Goal: Book appointment/travel/reservation

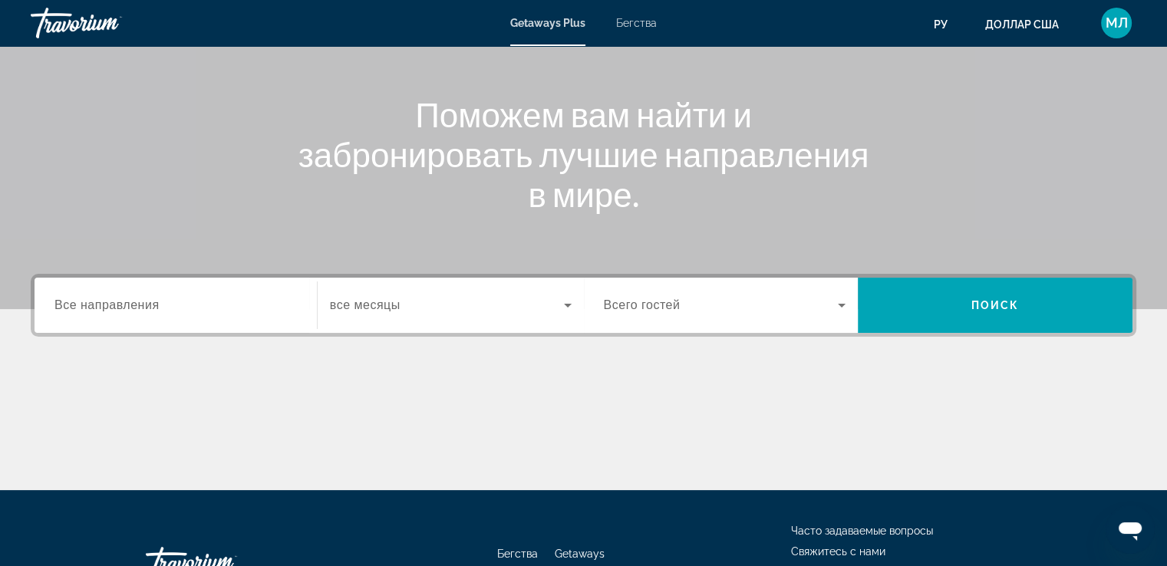
click at [129, 297] on input "Destination Все направления" at bounding box center [175, 306] width 243 height 18
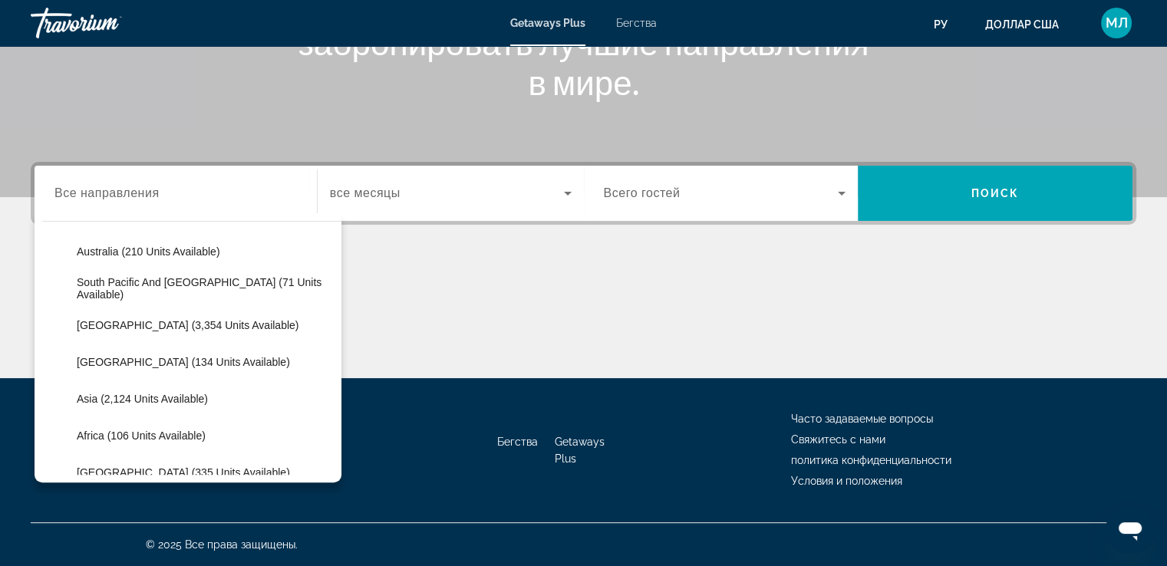
scroll to position [249, 0]
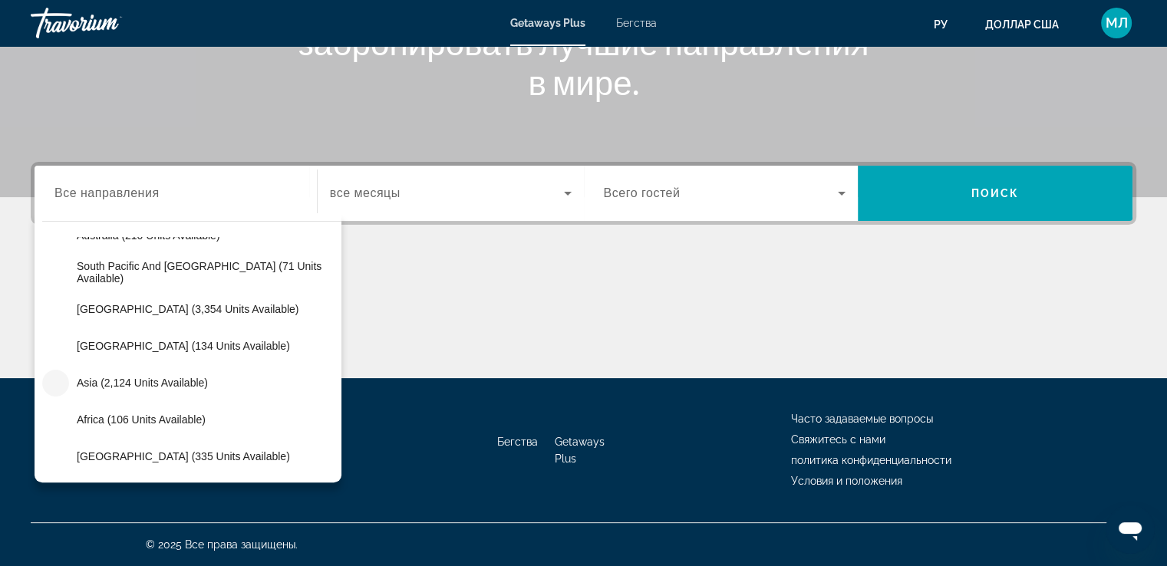
click at [58, 381] on mat-icon "Toggle Asia (2,124 units available)" at bounding box center [55, 383] width 27 height 27
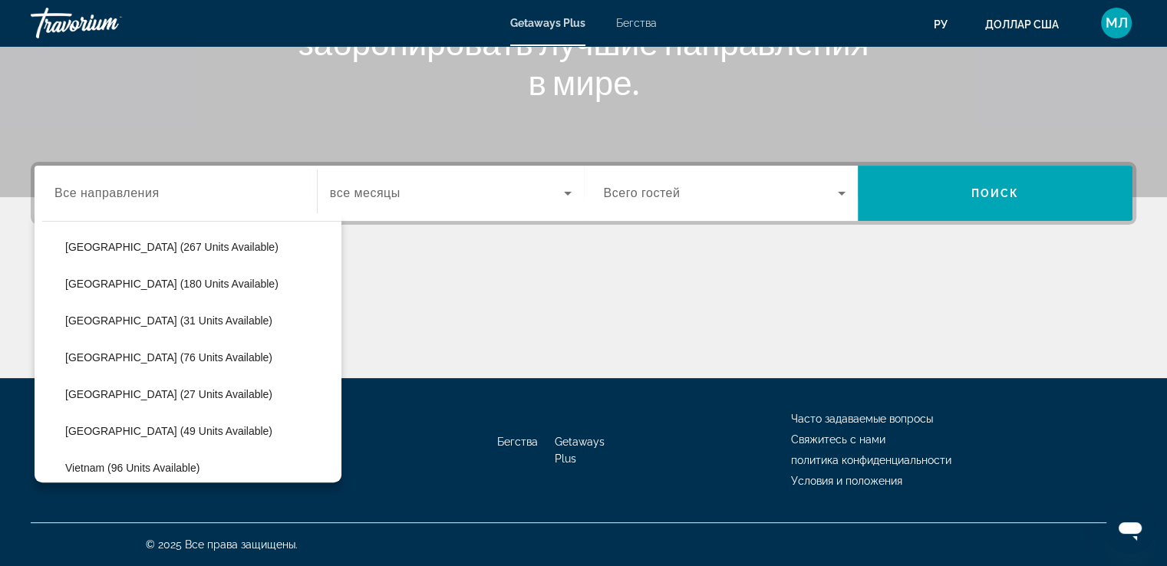
scroll to position [606, 0]
click at [190, 431] on span "Vietnam (96 units available)" at bounding box center [132, 431] width 134 height 12
type input "**********"
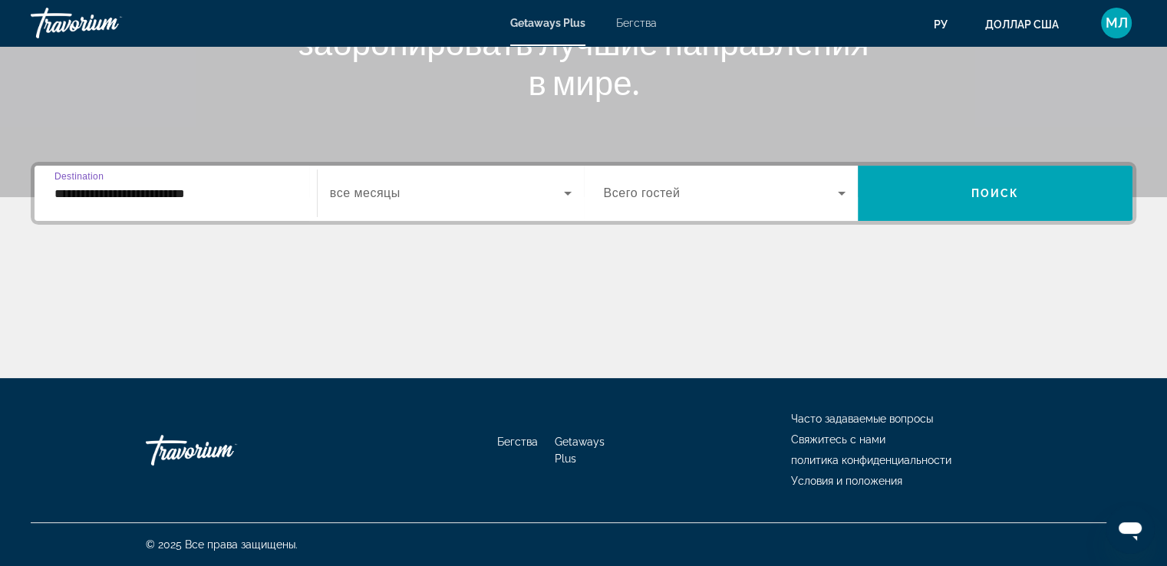
click at [450, 197] on span "Виджет поиска" at bounding box center [447, 193] width 234 height 18
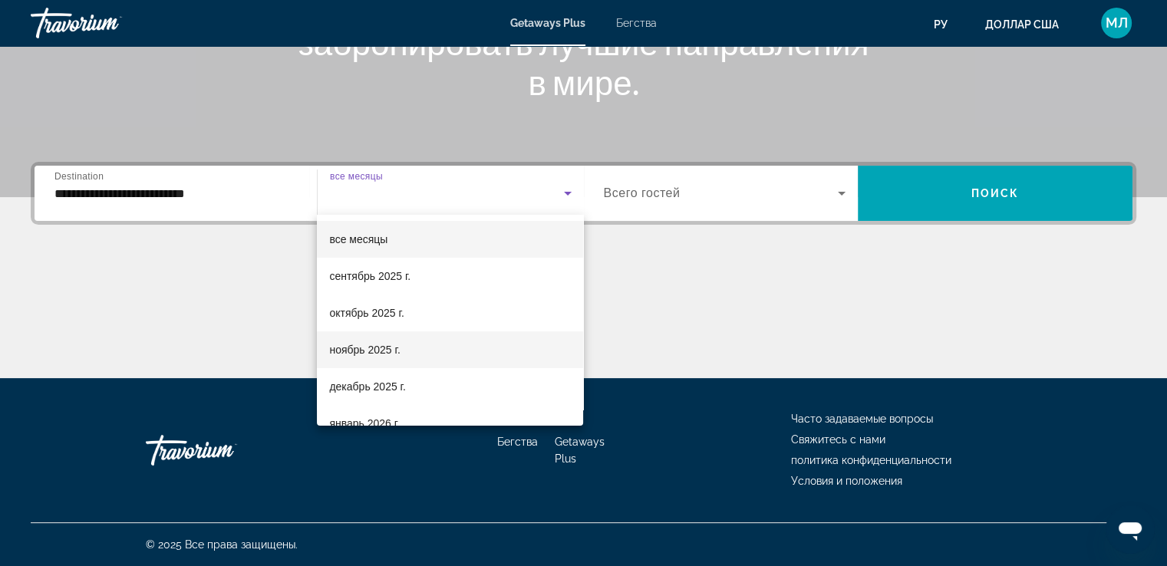
click at [378, 342] on span "ноябрь 2025 г." at bounding box center [364, 350] width 71 height 18
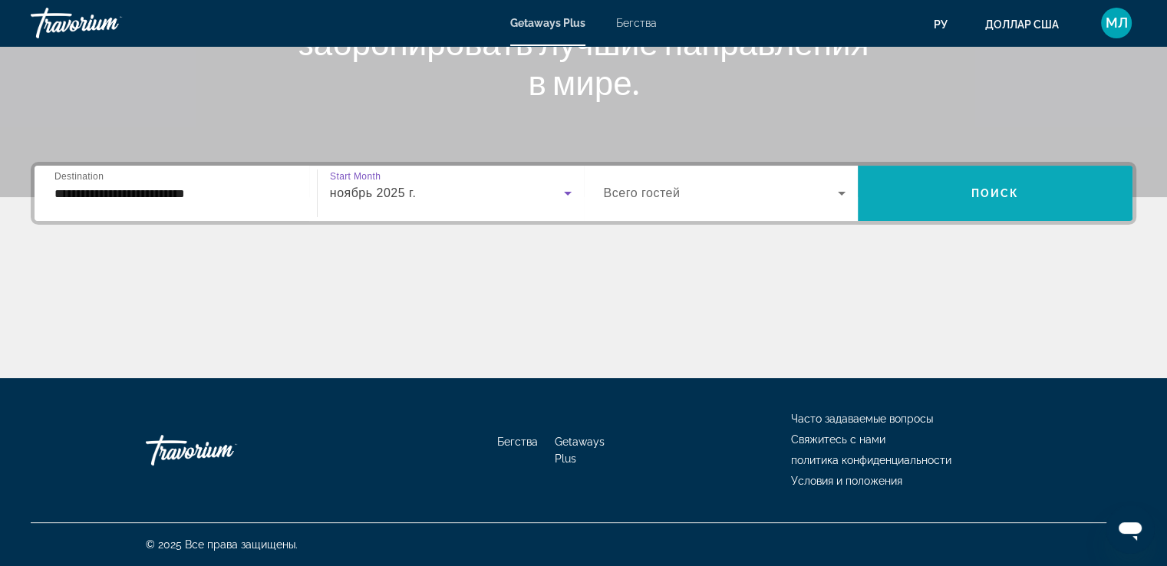
click at [936, 189] on span "Виджет поиска" at bounding box center [995, 193] width 275 height 37
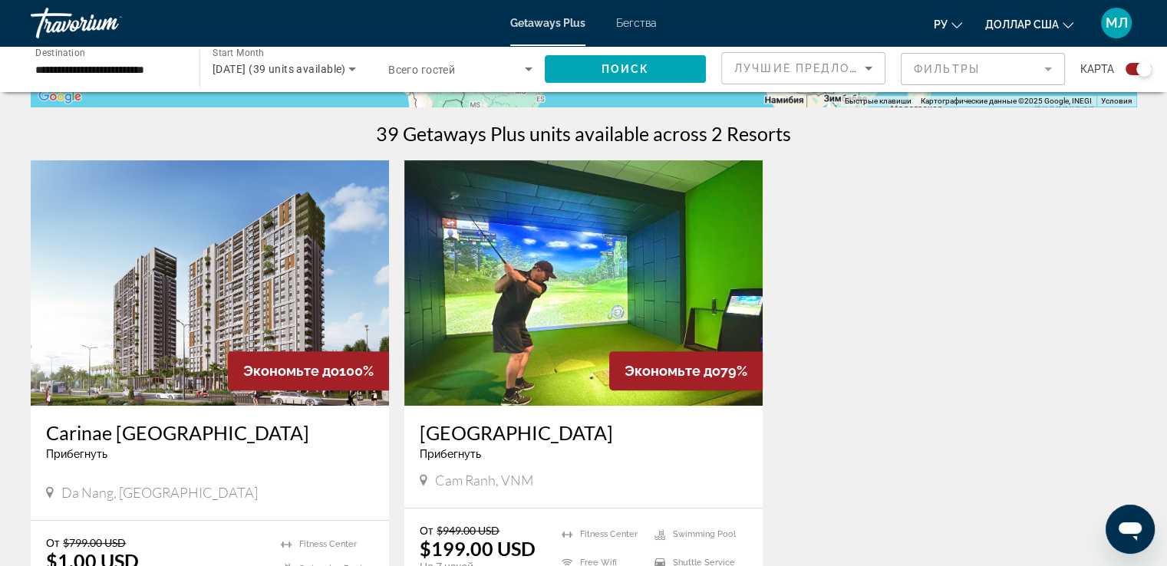
scroll to position [507, 0]
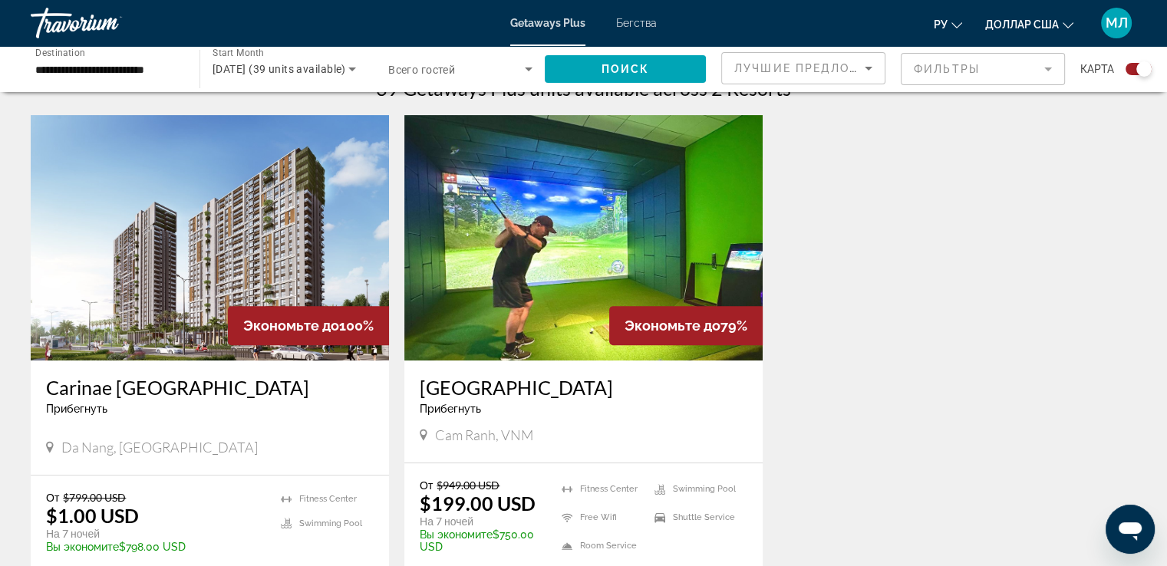
click at [577, 245] on img "Основное содержание" at bounding box center [584, 238] width 358 height 246
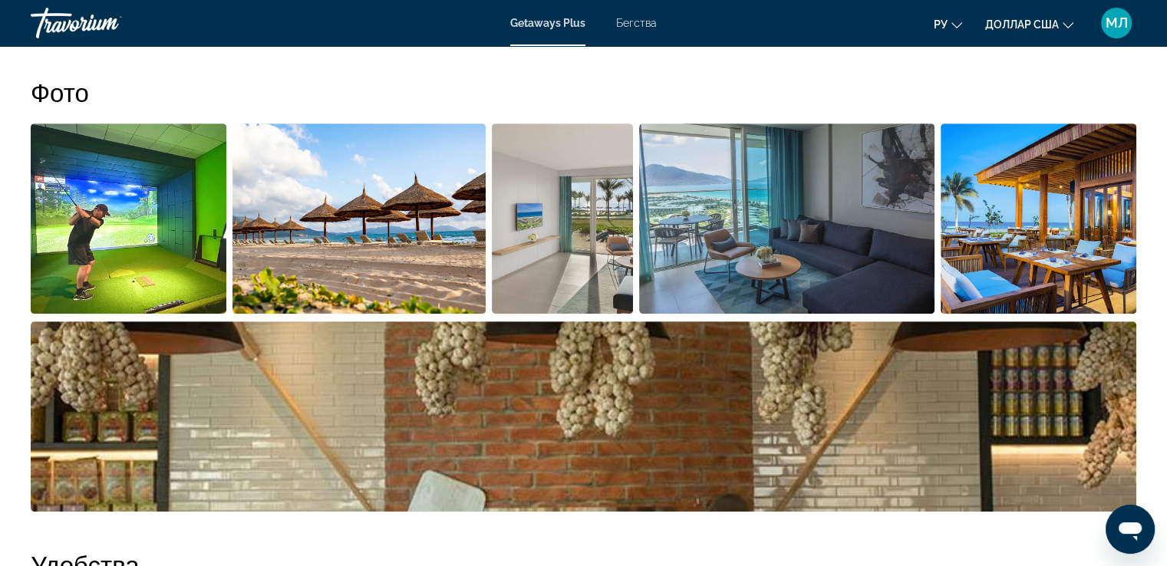
scroll to position [723, 0]
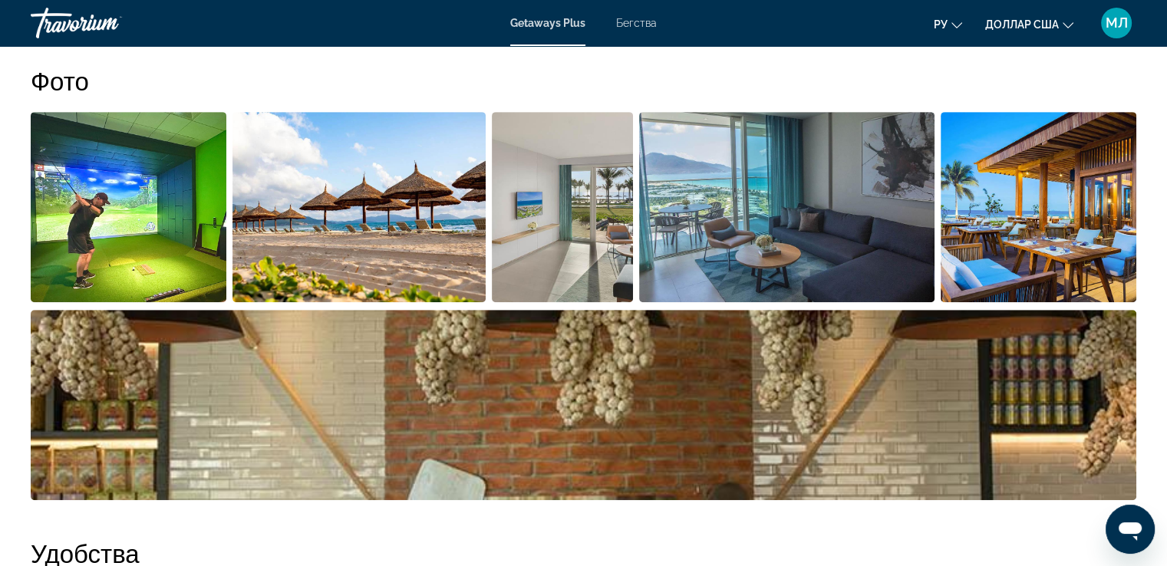
click at [347, 200] on img "Open full-screen image slider" at bounding box center [359, 207] width 253 height 190
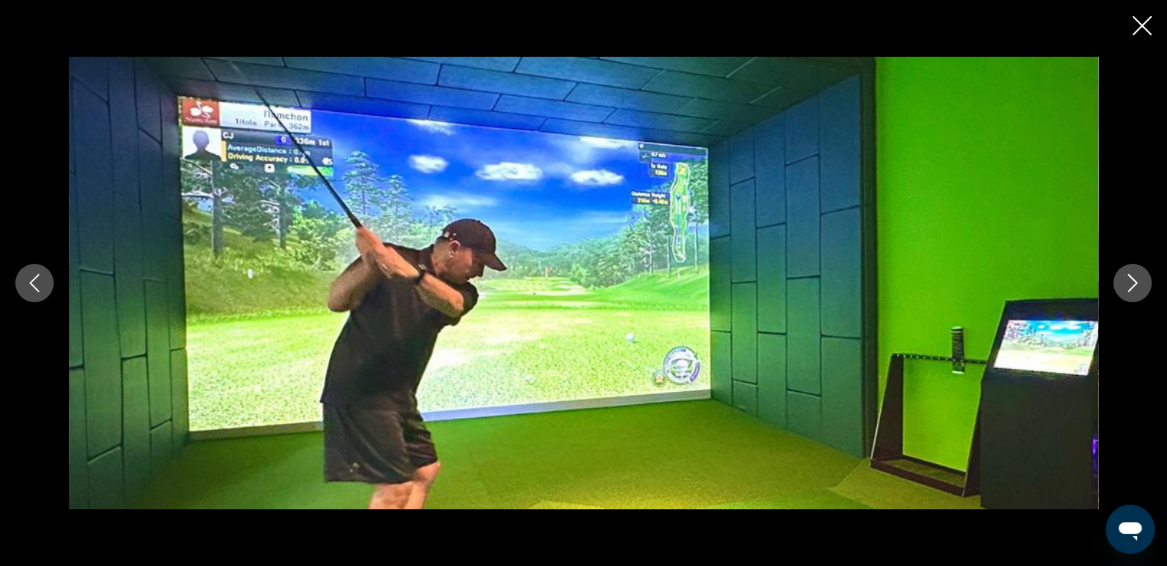
click at [1132, 286] on icon "Next image" at bounding box center [1133, 283] width 18 height 18
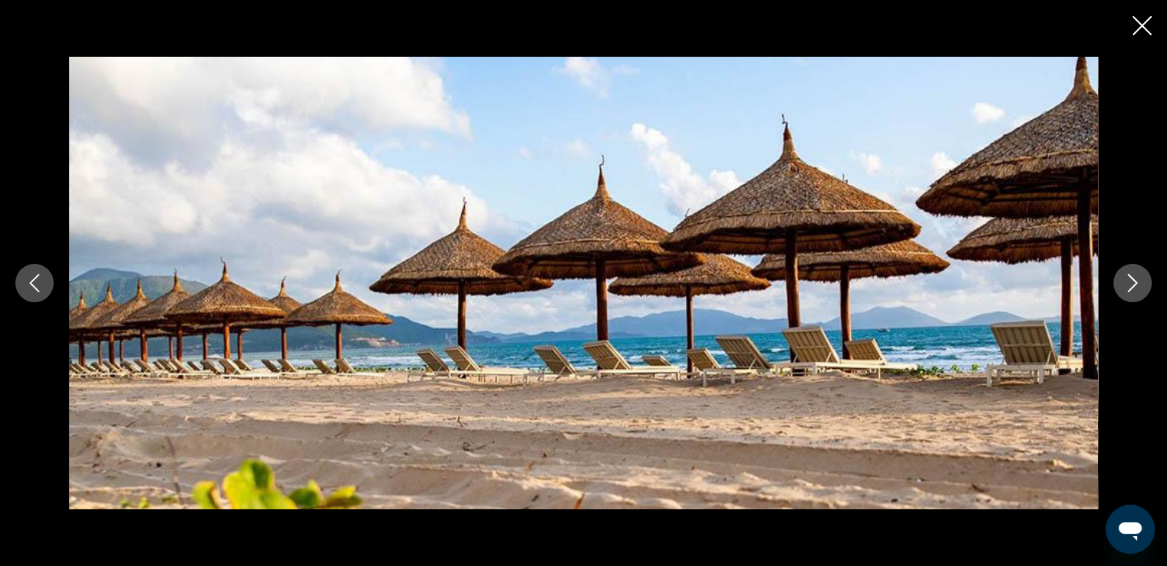
click at [1133, 283] on icon "Next image" at bounding box center [1133, 283] width 18 height 18
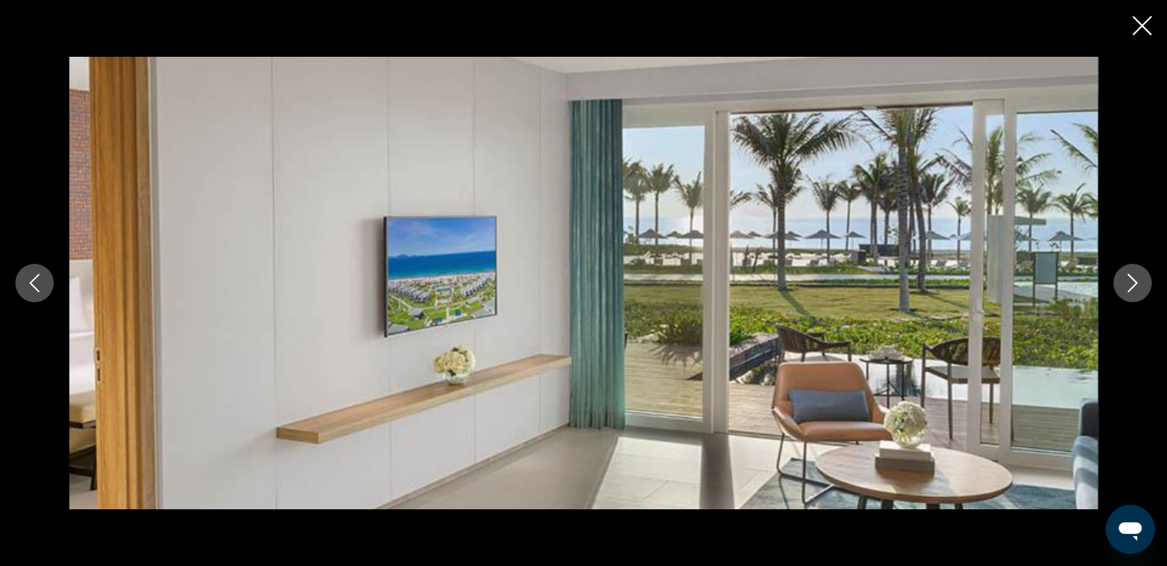
click at [1133, 283] on icon "Next image" at bounding box center [1133, 283] width 18 height 18
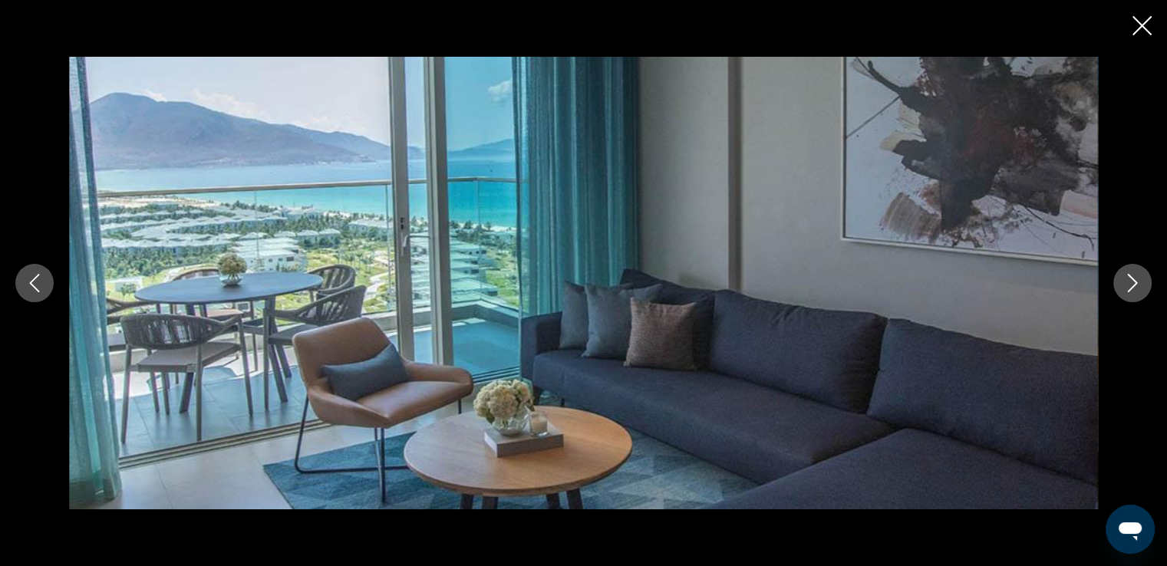
click at [1133, 283] on icon "Next image" at bounding box center [1133, 283] width 18 height 18
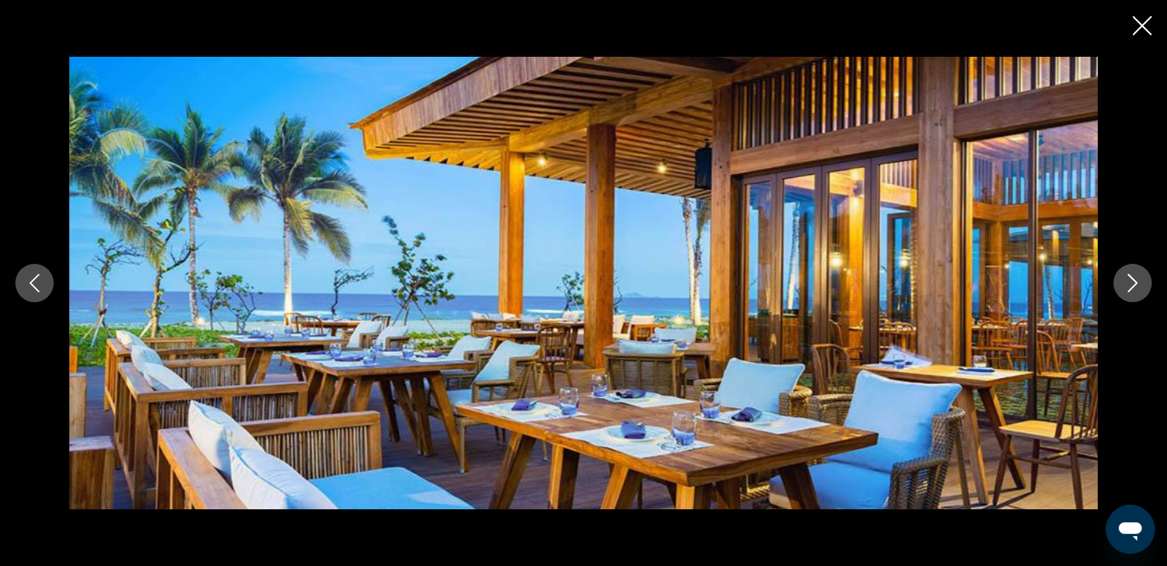
click at [1133, 283] on icon "Next image" at bounding box center [1133, 283] width 18 height 18
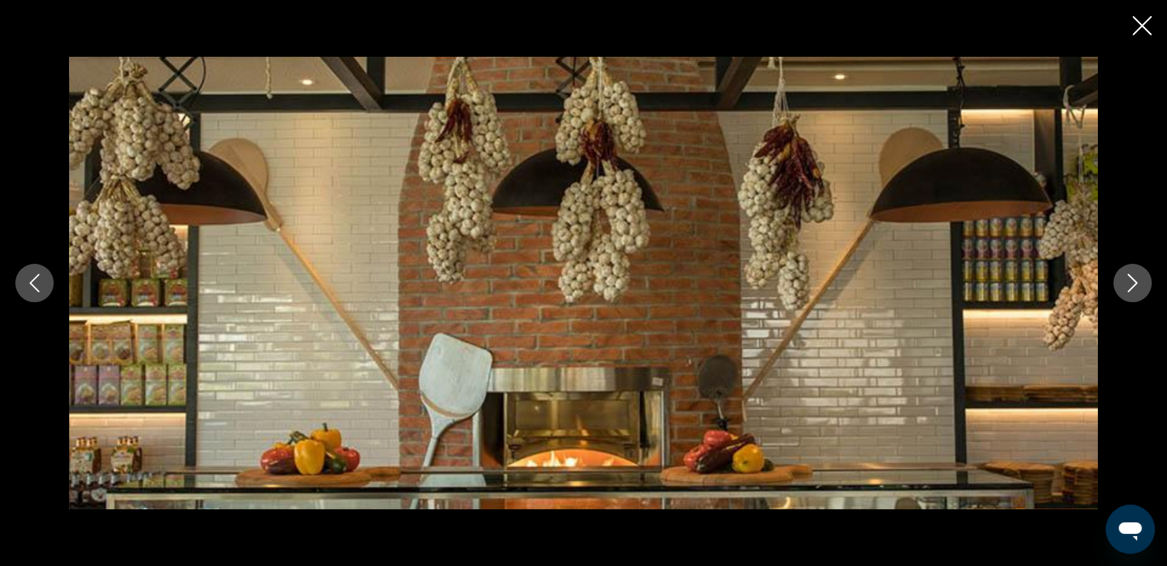
click at [1133, 283] on icon "Next image" at bounding box center [1133, 283] width 18 height 18
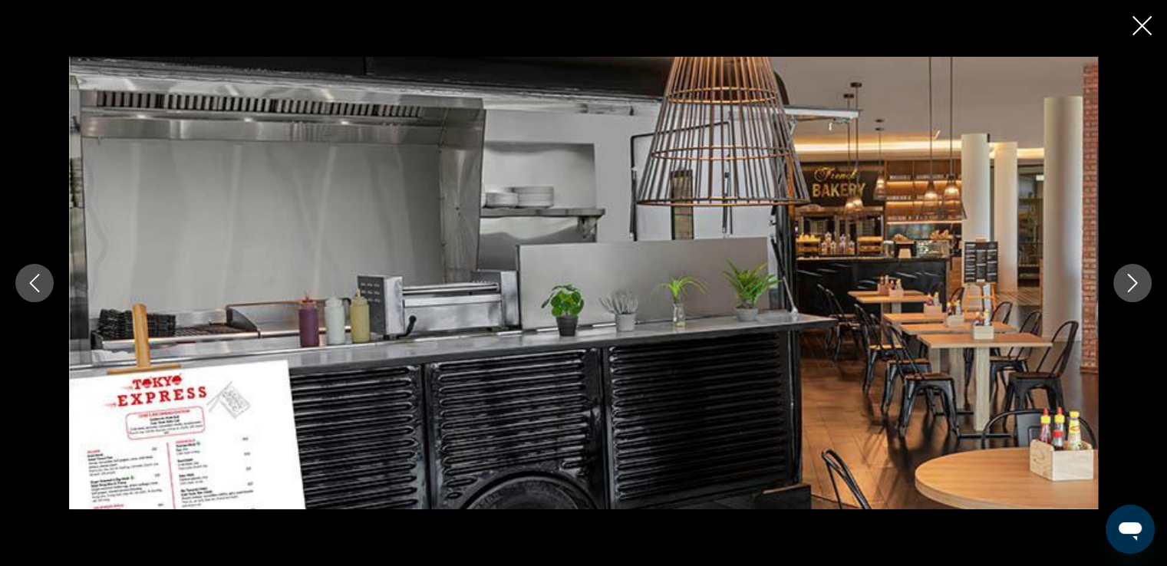
click at [1133, 283] on icon "Next image" at bounding box center [1133, 283] width 18 height 18
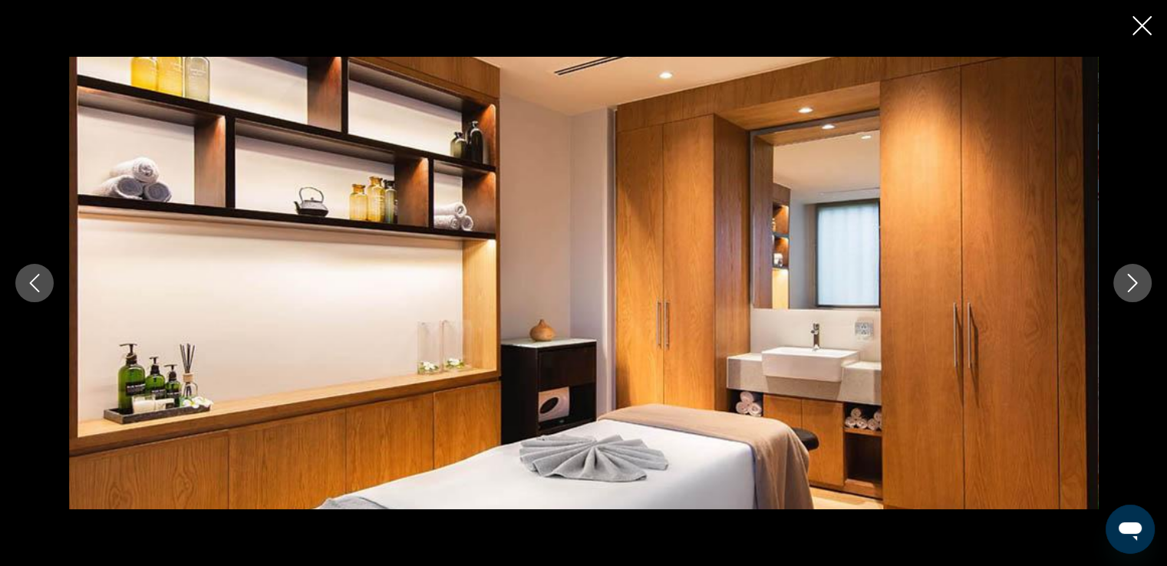
click at [1133, 283] on icon "Next image" at bounding box center [1133, 283] width 18 height 18
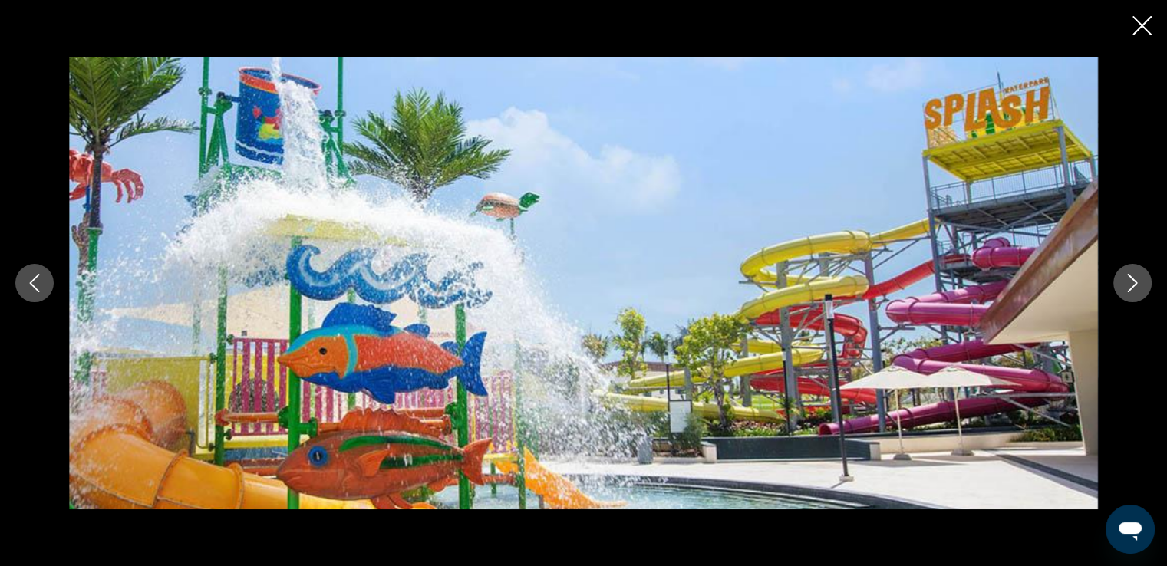
click at [1133, 283] on icon "Next image" at bounding box center [1133, 283] width 18 height 18
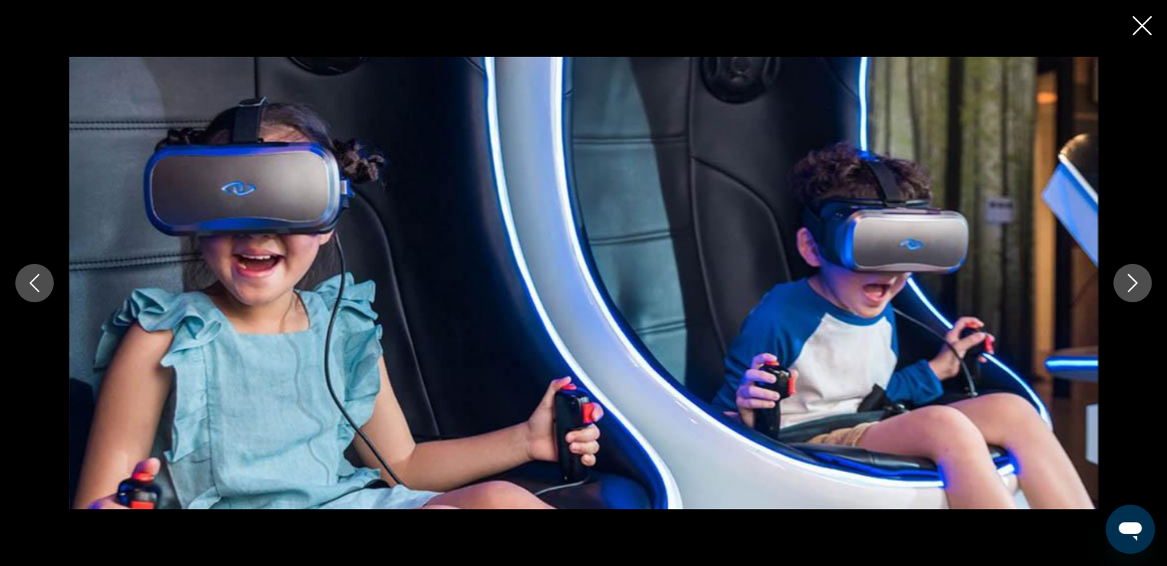
click at [1137, 277] on icon "Next image" at bounding box center [1133, 283] width 18 height 18
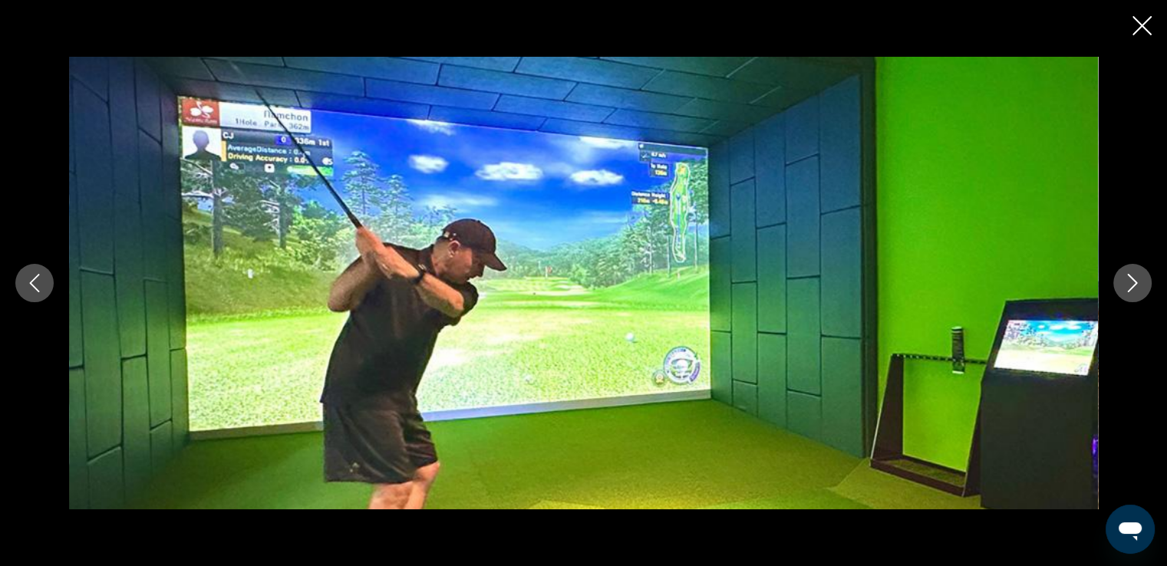
click at [1137, 277] on icon "Next image" at bounding box center [1133, 283] width 18 height 18
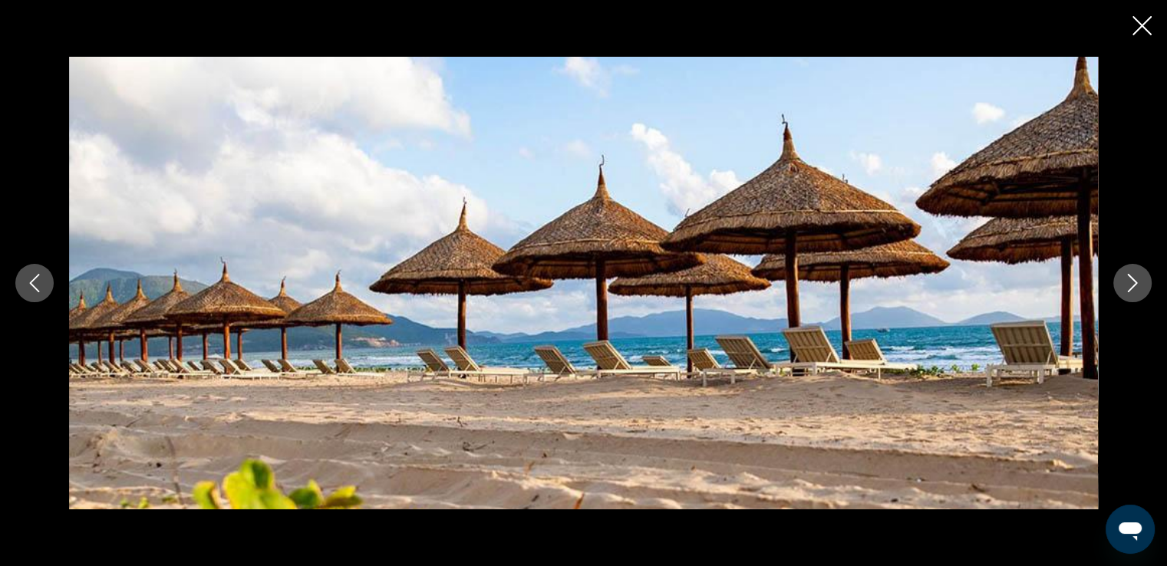
scroll to position [897, 0]
click at [1143, 24] on icon "Close slideshow" at bounding box center [1142, 25] width 19 height 19
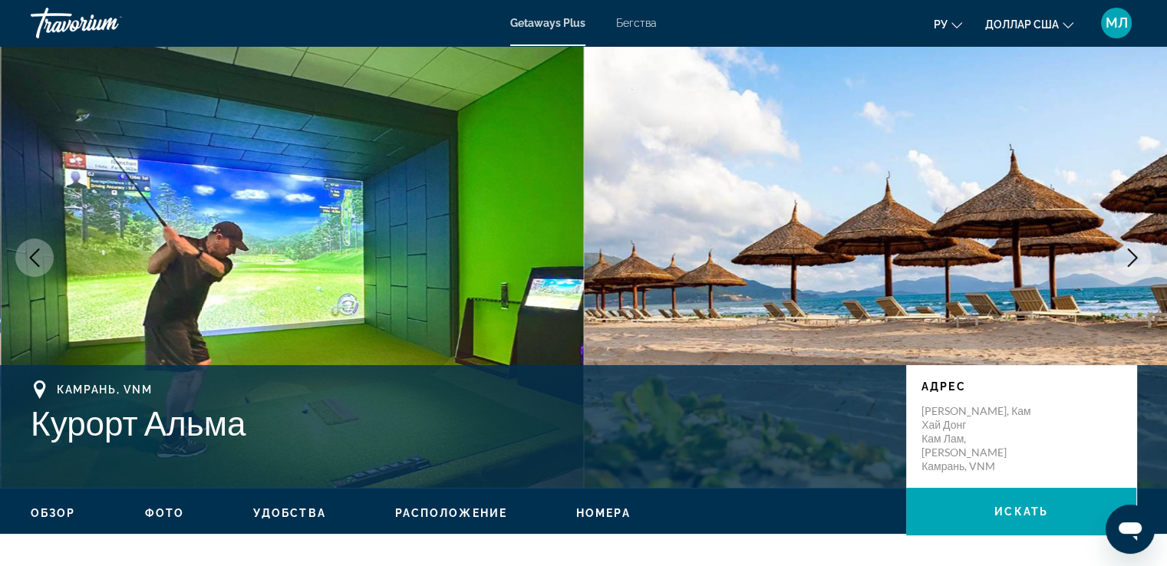
scroll to position [0, 0]
